Goal: Information Seeking & Learning: Check status

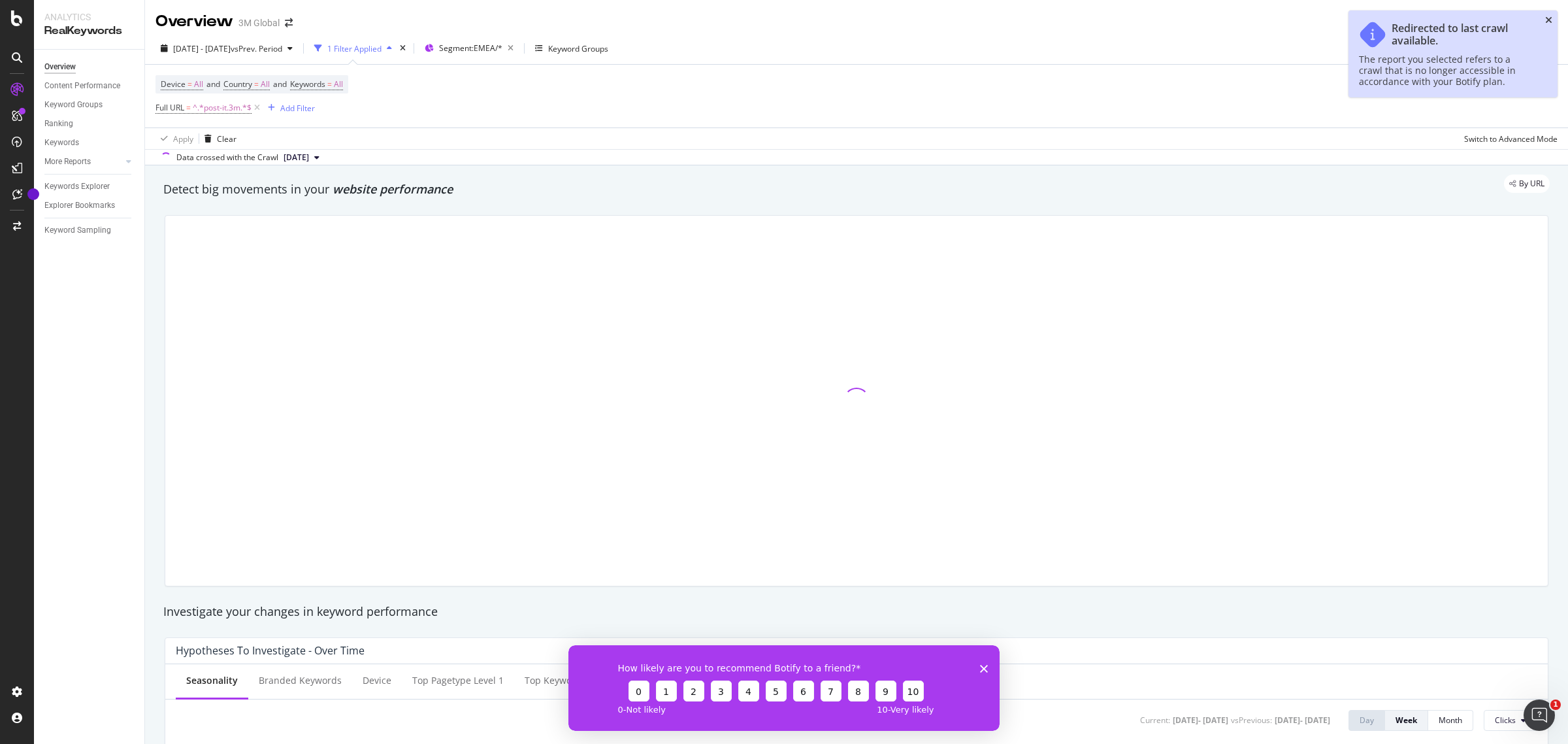
click at [1549, 23] on icon "close toast" at bounding box center [1548, 20] width 7 height 10
